Goal: Transaction & Acquisition: Purchase product/service

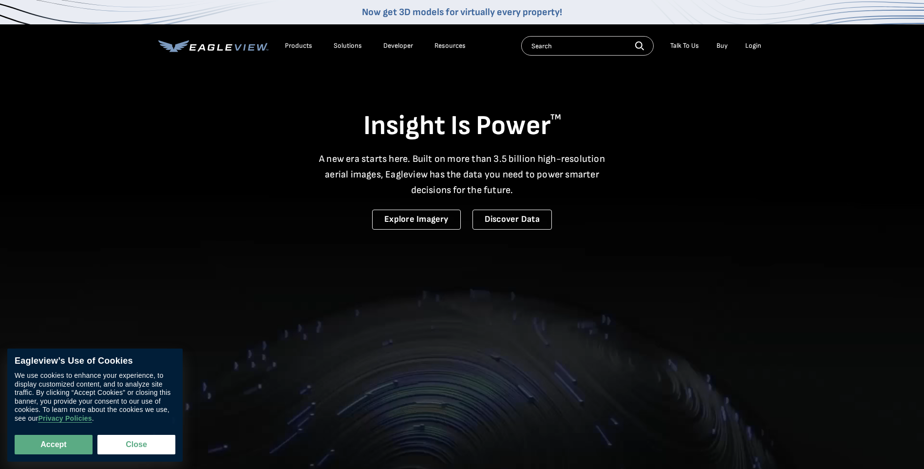
click at [755, 45] on div "Login" at bounding box center [754, 45] width 16 height 9
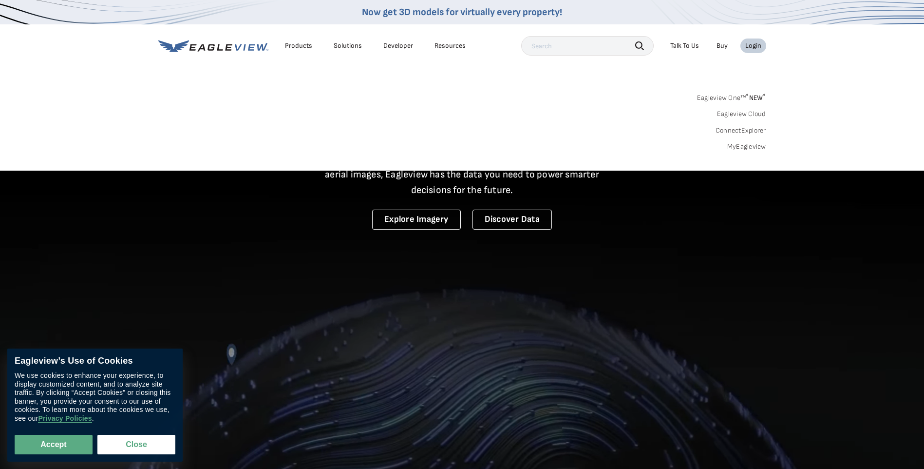
click at [745, 144] on link "MyEagleview" at bounding box center [747, 146] width 39 height 9
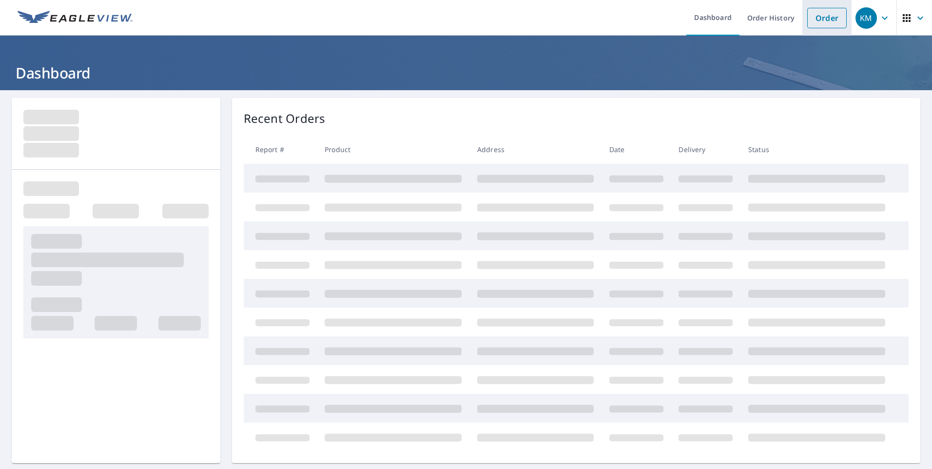
click at [809, 23] on link "Order" at bounding box center [826, 18] width 39 height 20
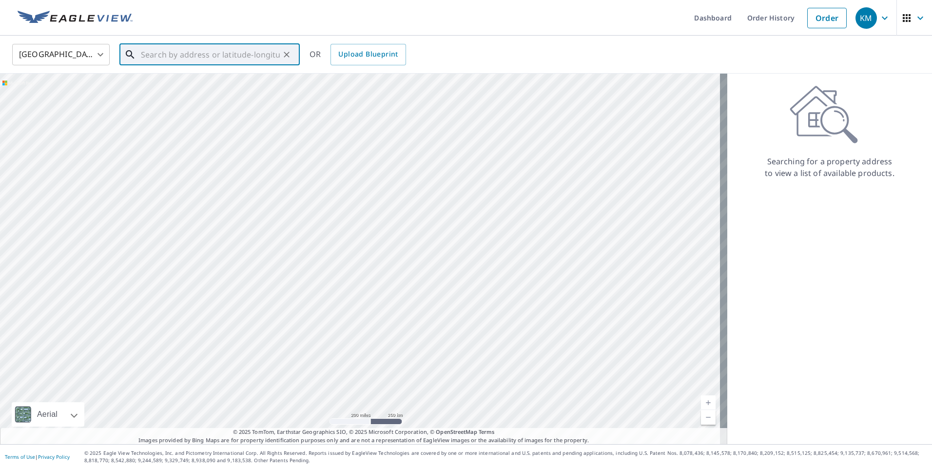
paste input "315 Hidden Lake Dr Fayetteville, GA 30215"
click at [163, 86] on span "315 Hidden Lake Dr" at bounding box center [215, 83] width 153 height 12
type input "315 Hidden Lake Dr Fayetteville, GA 30215"
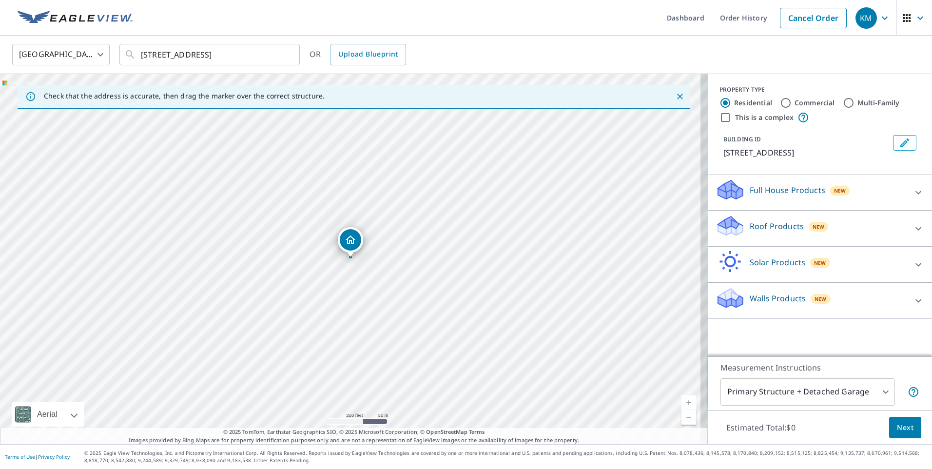
click at [770, 229] on p "Roof Products" at bounding box center [776, 226] width 54 height 12
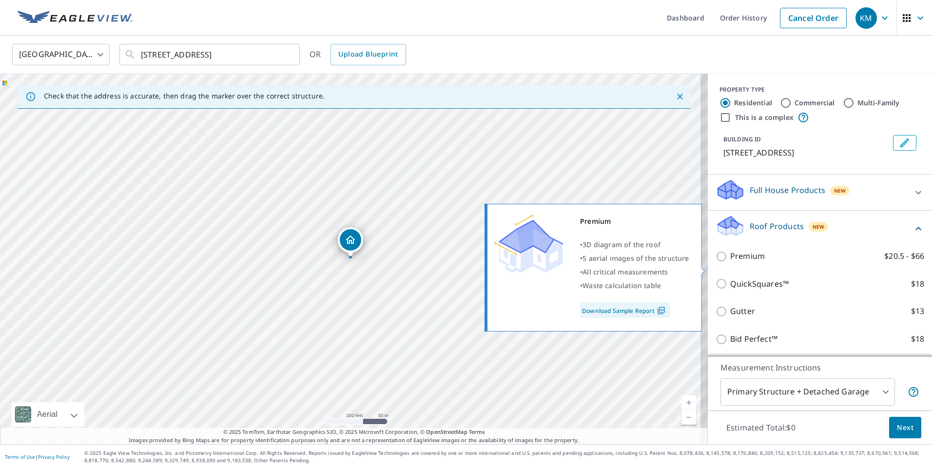
click at [731, 262] on p "Premium" at bounding box center [747, 256] width 35 height 12
click at [730, 262] on input "Premium $20.5 - $66" at bounding box center [722, 256] width 15 height 12
checkbox input "true"
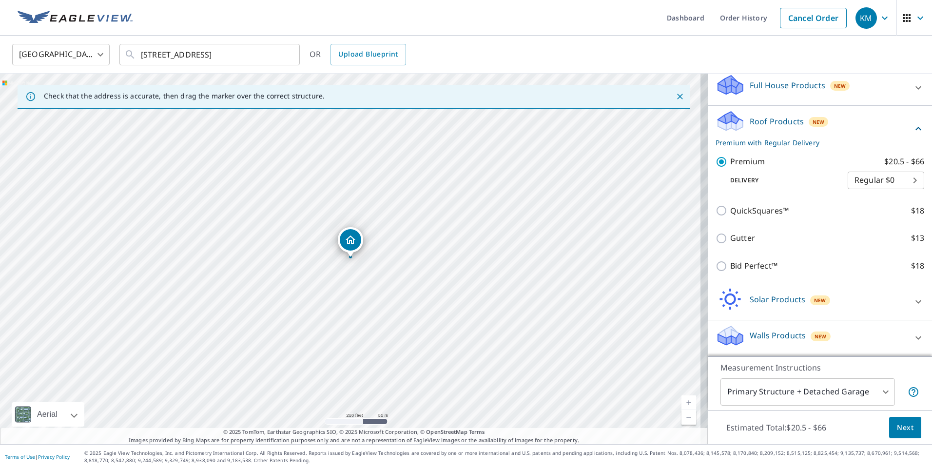
scroll to position [116, 0]
click at [897, 424] on span "Next" at bounding box center [905, 427] width 17 height 12
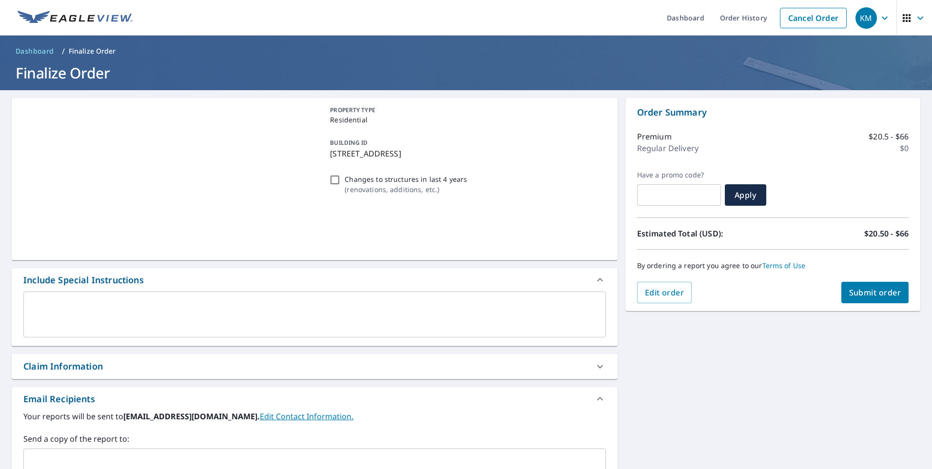
scroll to position [97, 0]
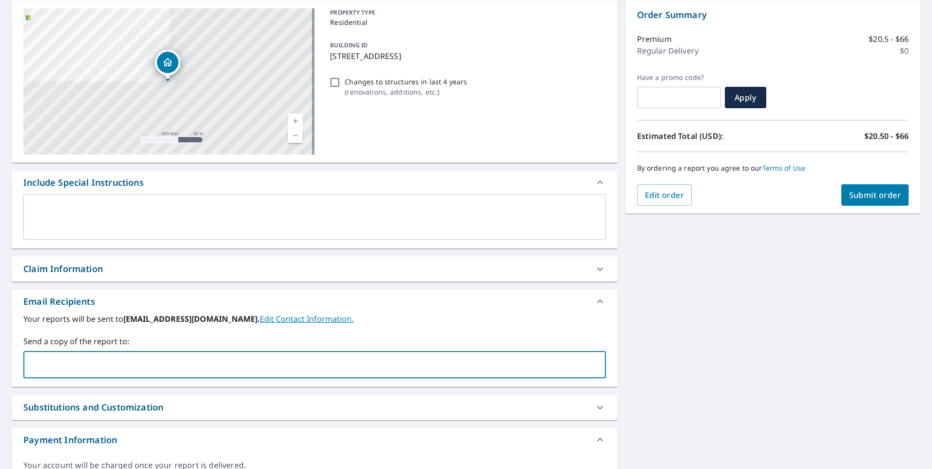
paste input "kyle.thrasher@abcsupply.com"
type input "kyle.thrasher@abcsupply.com"
click at [858, 201] on button "Submit order" at bounding box center [875, 194] width 68 height 21
checkbox input "true"
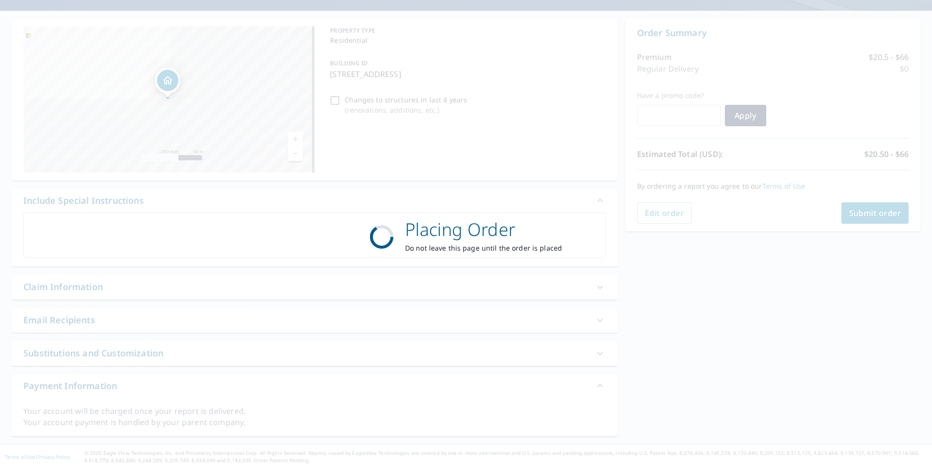
scroll to position [79, 0]
